Goal: Task Accomplishment & Management: Manage account settings

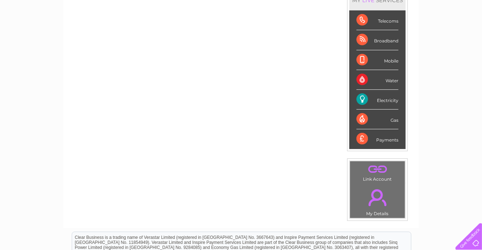
scroll to position [116, 0]
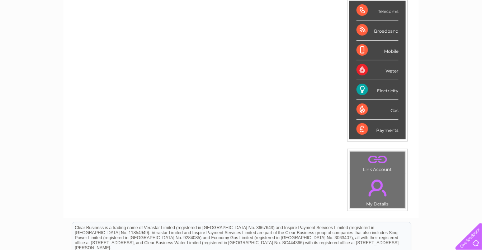
click at [389, 89] on div "Electricity" at bounding box center [378, 90] width 42 height 20
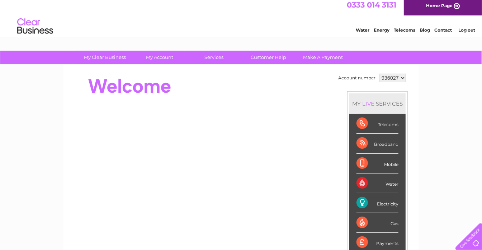
scroll to position [0, 0]
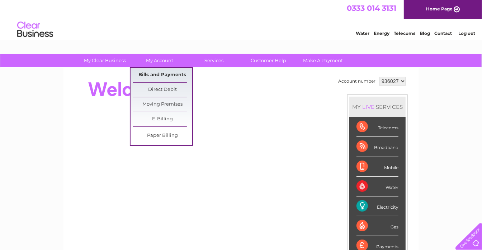
click at [160, 74] on link "Bills and Payments" at bounding box center [162, 75] width 59 height 14
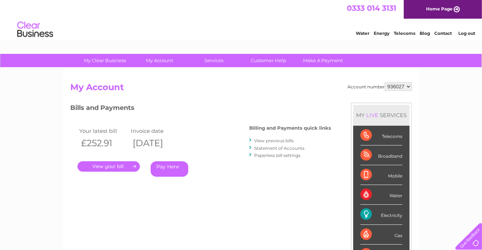
click at [111, 167] on link "." at bounding box center [109, 166] width 62 height 10
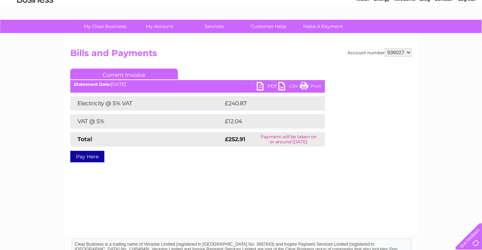
scroll to position [30, 0]
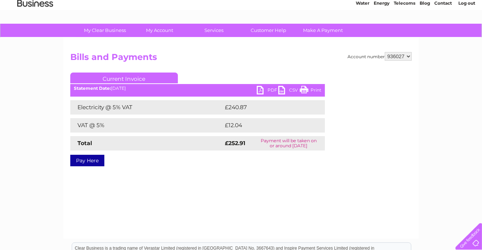
click at [265, 89] on link "PDF" at bounding box center [268, 91] width 22 height 10
